Goal: Navigation & Orientation: Find specific page/section

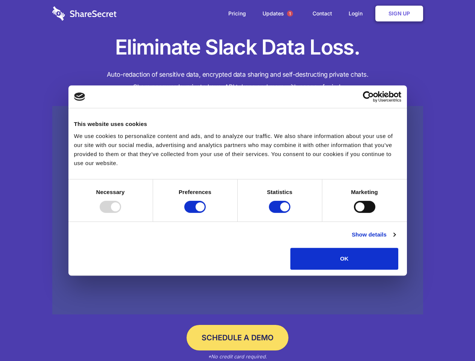
click at [121, 213] on div at bounding box center [110, 207] width 21 height 12
click at [206, 213] on input "Preferences" at bounding box center [194, 207] width 21 height 12
checkbox input "false"
click at [281, 213] on input "Statistics" at bounding box center [279, 207] width 21 height 12
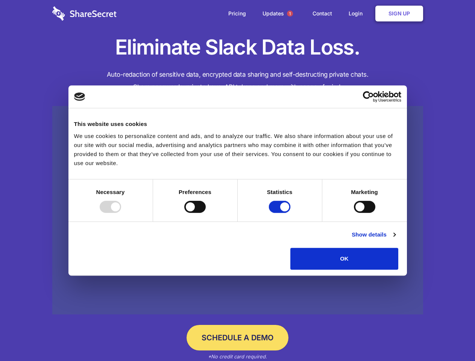
checkbox input "false"
click at [354, 213] on input "Marketing" at bounding box center [364, 207] width 21 height 12
checkbox input "true"
click at [395, 239] on link "Show details" at bounding box center [374, 234] width 44 height 9
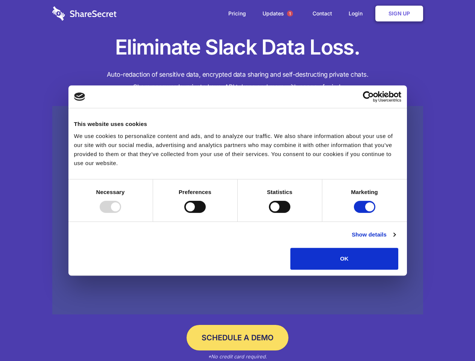
click at [0, 0] on ul "Necessary 7 Necessary cookies help make a website usable by enabling basic func…" at bounding box center [0, 0] width 0 height 0
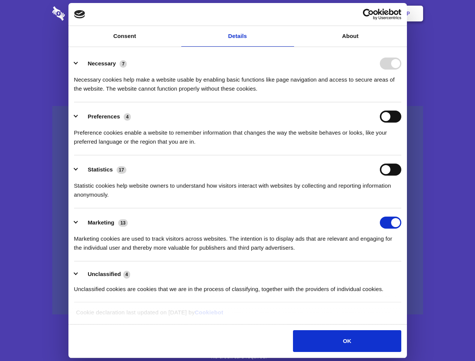
click at [290, 14] on span "1" at bounding box center [290, 14] width 6 height 6
